Goal: Transaction & Acquisition: Purchase product/service

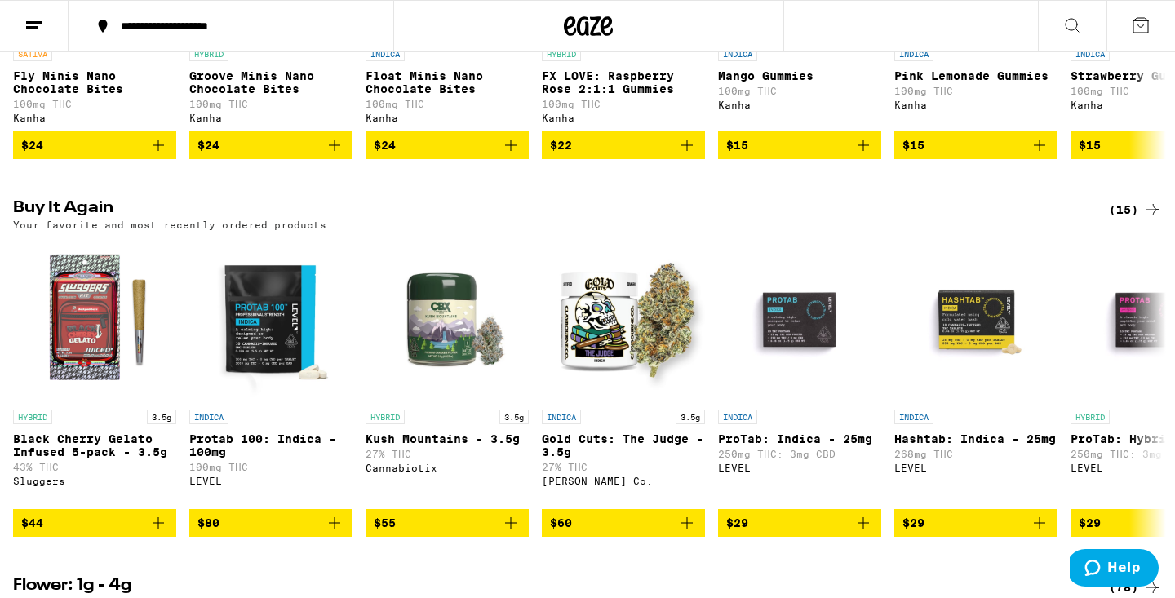
scroll to position [1169, 0]
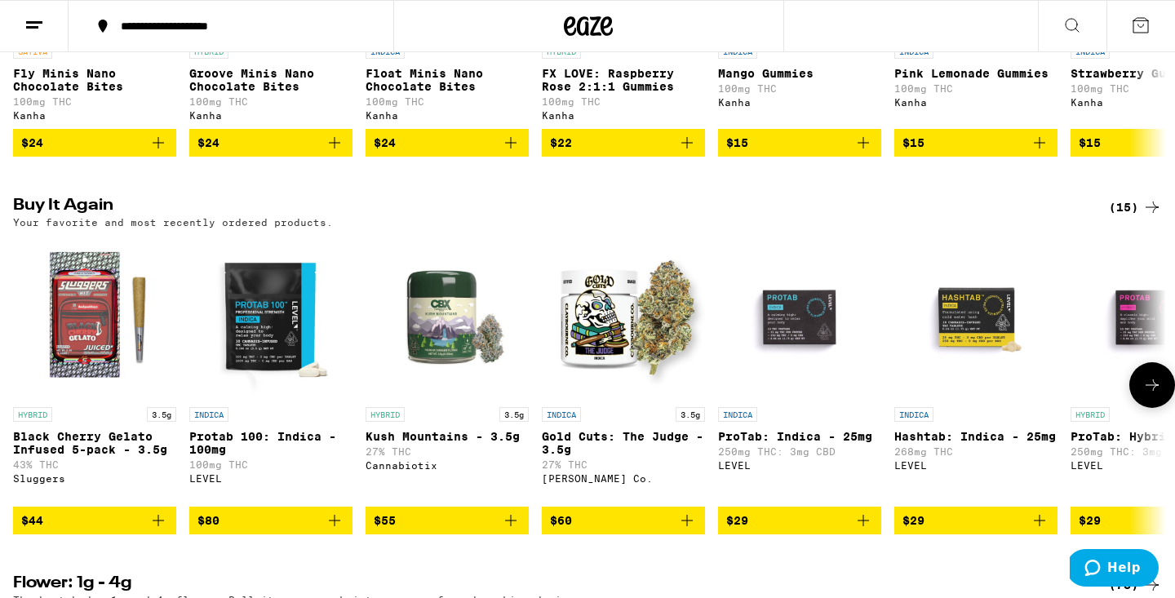
click at [286, 398] on img "Open page for Protab 100: Indica - 100mg from LEVEL" at bounding box center [270, 317] width 163 height 163
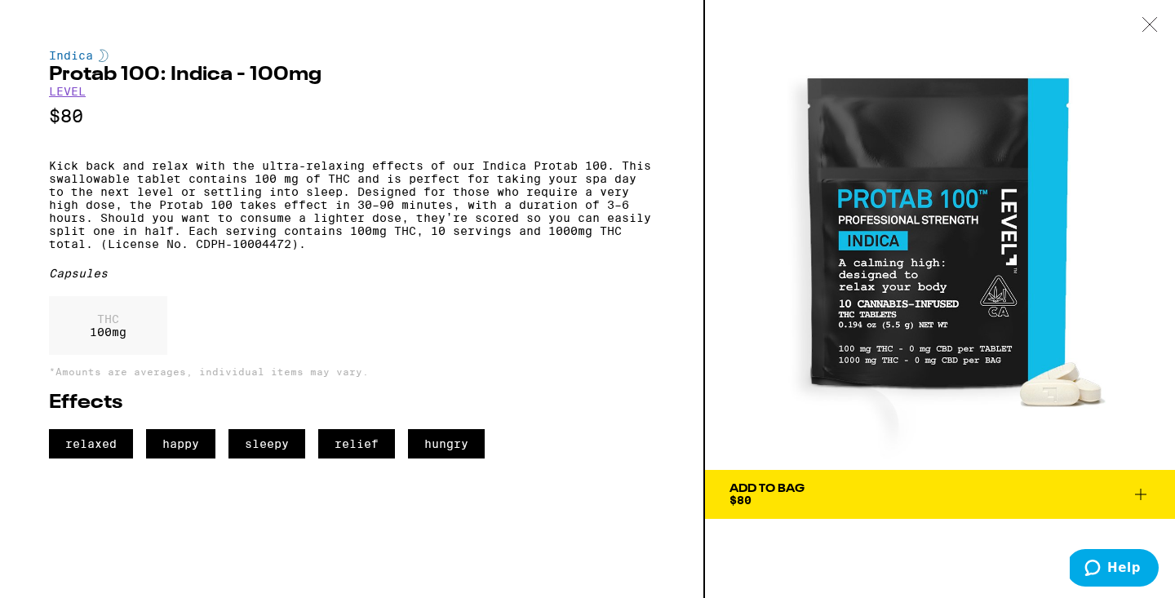
click at [1144, 495] on icon at bounding box center [1141, 495] width 20 height 20
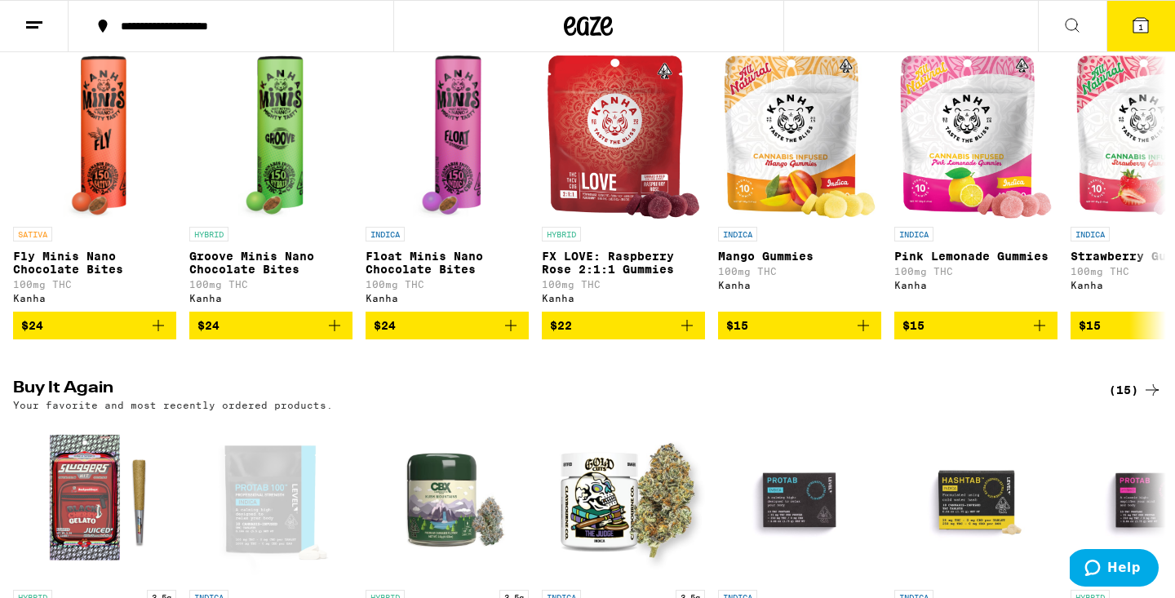
scroll to position [938, 0]
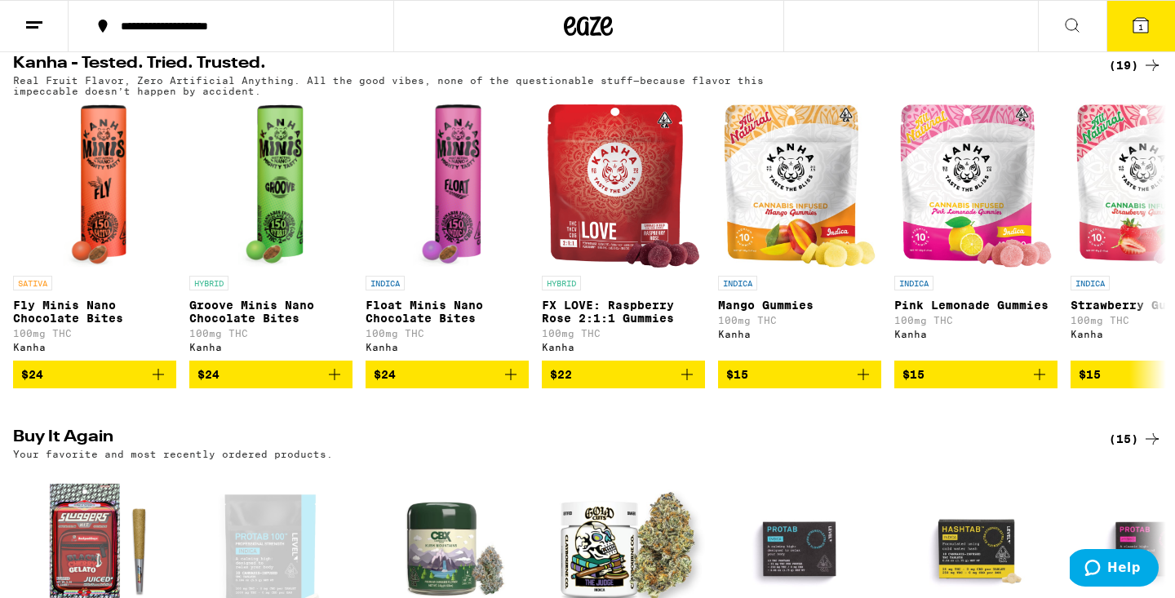
click at [1139, 27] on span "1" at bounding box center [1140, 27] width 5 height 10
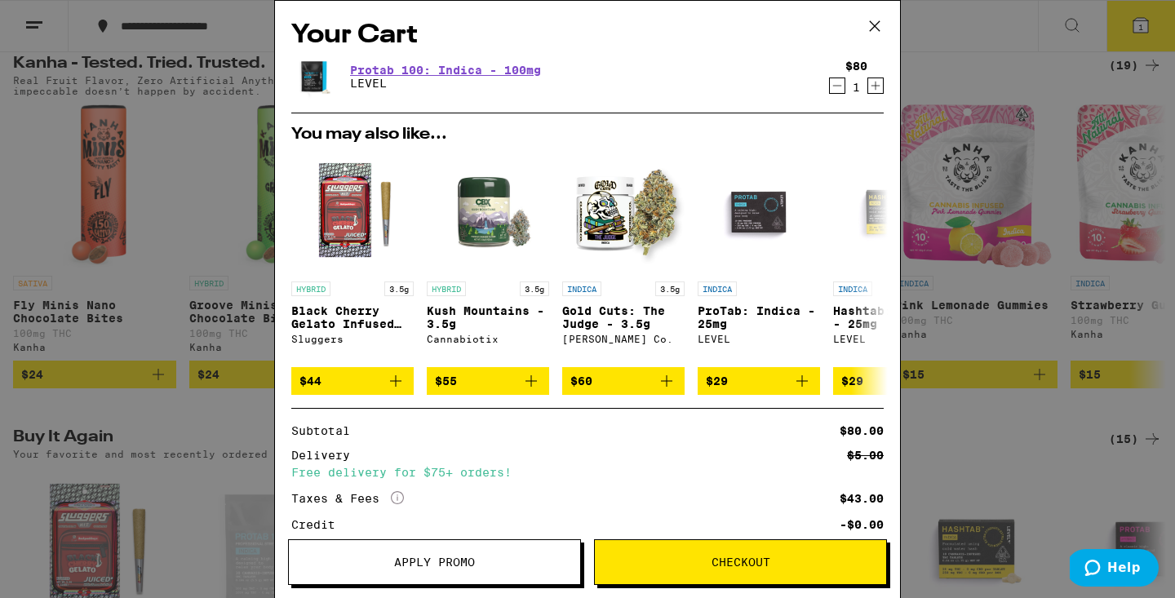
click at [875, 84] on icon "Increment" at bounding box center [875, 86] width 15 height 20
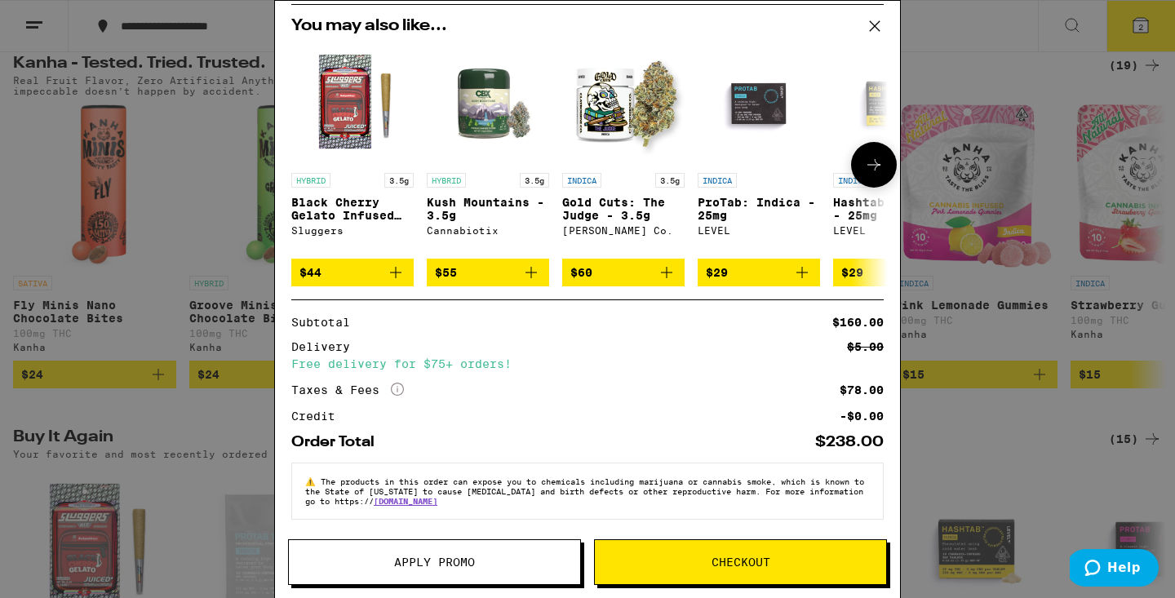
scroll to position [121, 0]
